Goal: Book appointment/travel/reservation

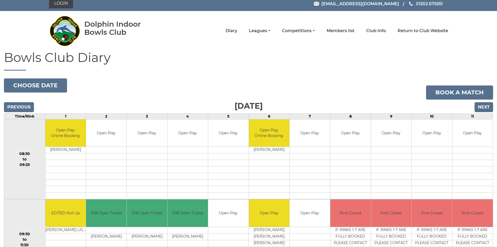
scroll to position [2, 0]
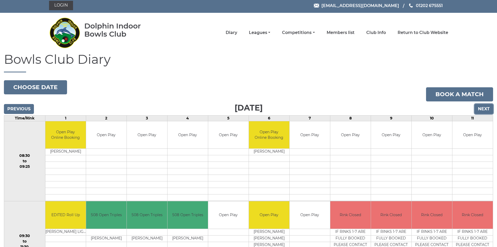
click at [482, 109] on input "Next" at bounding box center [484, 109] width 19 height 10
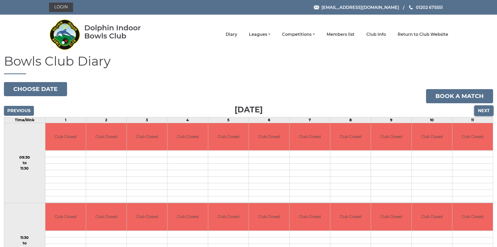
click at [482, 109] on input "Next" at bounding box center [484, 111] width 19 height 10
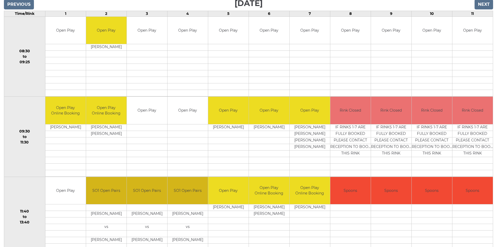
scroll to position [80, 0]
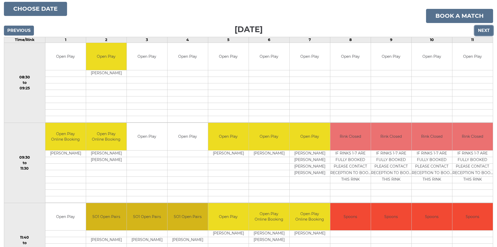
click at [485, 31] on input "Next" at bounding box center [484, 31] width 19 height 10
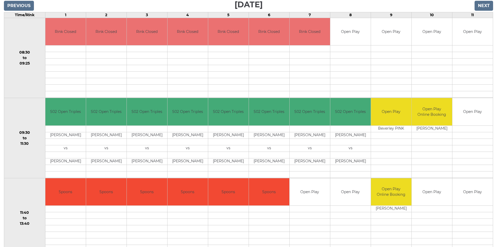
scroll to position [54, 0]
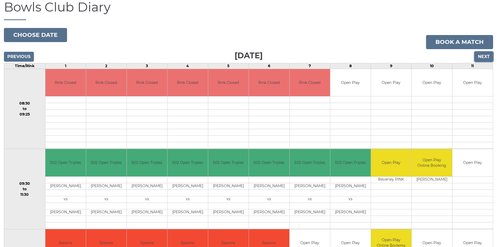
click at [484, 56] on input "Next" at bounding box center [484, 57] width 19 height 10
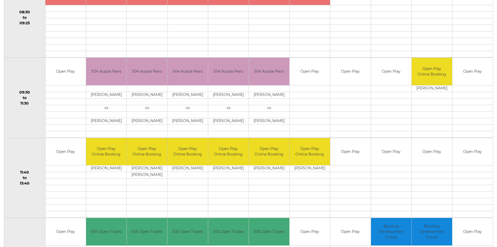
scroll to position [54, 0]
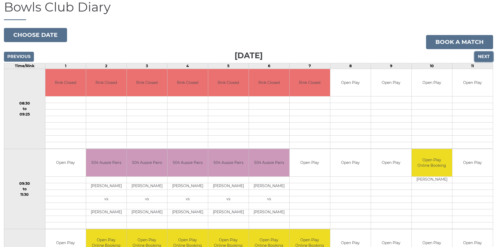
click at [486, 54] on input "Next" at bounding box center [484, 57] width 19 height 10
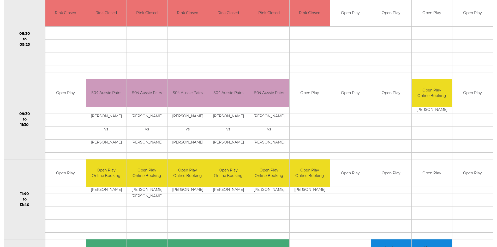
scroll to position [158, 0]
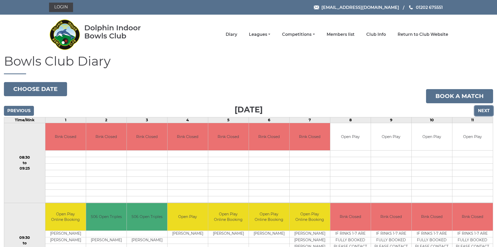
click at [485, 110] on input "Next" at bounding box center [484, 111] width 19 height 10
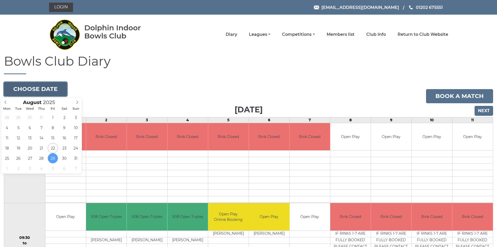
click at [44, 85] on button "Choose date" at bounding box center [35, 89] width 63 height 14
type input "2025-08-22"
